Goal: Transaction & Acquisition: Book appointment/travel/reservation

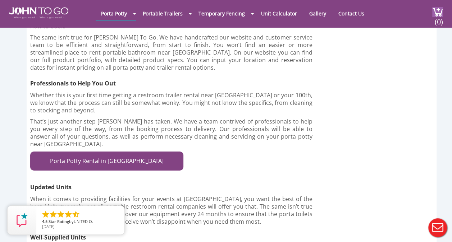
scroll to position [1256, 0]
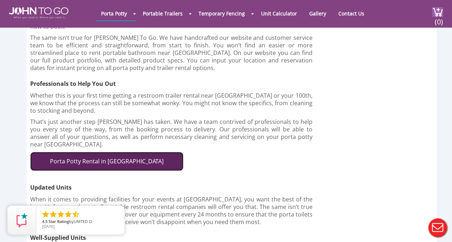
click at [122, 152] on link "Porta Potty Rental in Fort Lauderdale" at bounding box center [106, 161] width 153 height 19
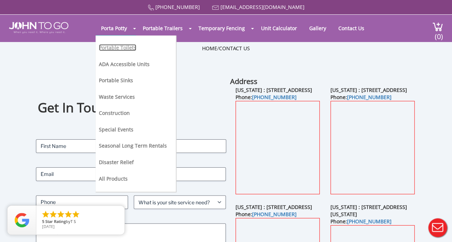
click at [118, 48] on link "Portable Toilets" at bounding box center [117, 47] width 37 height 7
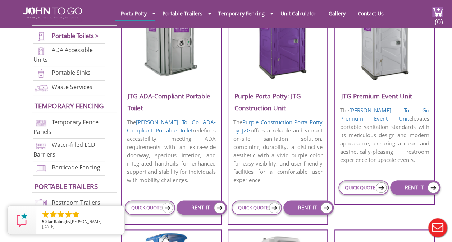
scroll to position [310, 0]
click at [193, 204] on link "RENT IT" at bounding box center [201, 207] width 50 height 14
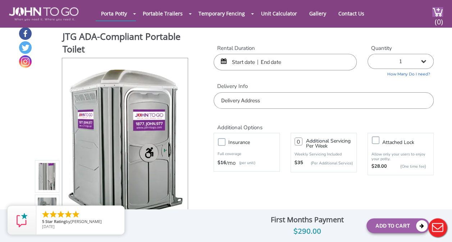
scroll to position [4, 0]
click at [238, 65] on input "text" at bounding box center [284, 62] width 143 height 17
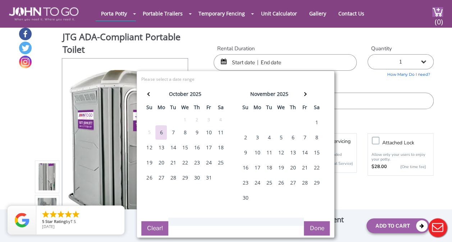
click at [254, 137] on div "3" at bounding box center [256, 137] width 11 height 14
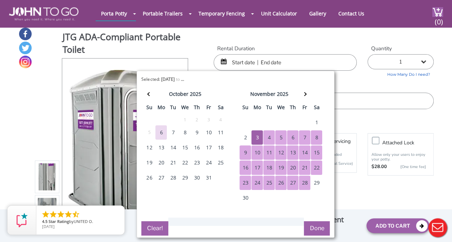
click at [305, 180] on div "28" at bounding box center [304, 183] width 11 height 14
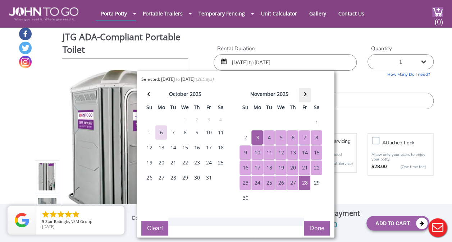
click at [303, 94] on span at bounding box center [305, 94] width 4 height 4
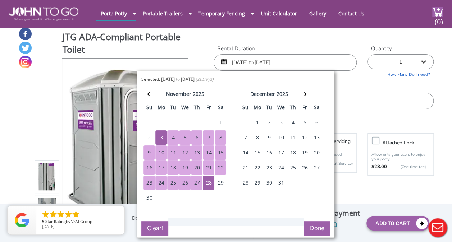
click at [256, 122] on div "1" at bounding box center [256, 122] width 11 height 14
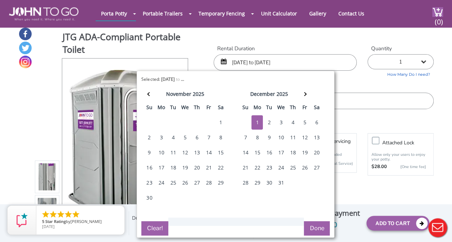
click at [257, 121] on div "1" at bounding box center [256, 122] width 11 height 14
click at [157, 137] on div "3" at bounding box center [160, 137] width 11 height 14
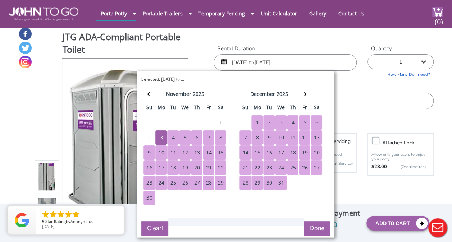
click at [279, 180] on div "31" at bounding box center [280, 183] width 11 height 14
type input "[DATE] to [DATE]"
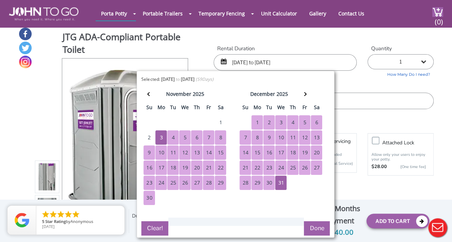
click at [316, 227] on button "Done" at bounding box center [317, 228] width 26 height 14
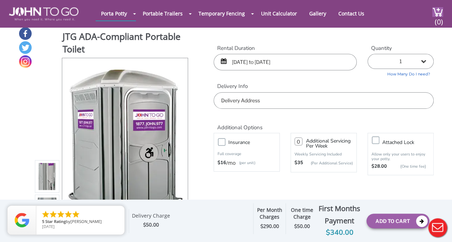
scroll to position [3, 0]
